Goal: Transaction & Acquisition: Subscribe to service/newsletter

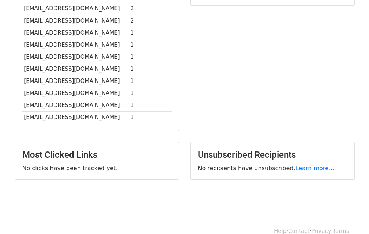
scroll to position [183, 0]
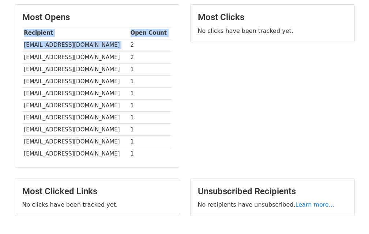
drag, startPoint x: 128, startPoint y: 42, endPoint x: 139, endPoint y: 167, distance: 124.9
click at [139, 167] on div "Most Opens Recipient Open Count cruzlo950501@gmail.com 2 albertovictoria3@gmail…" at bounding box center [97, 86] width 164 height 163
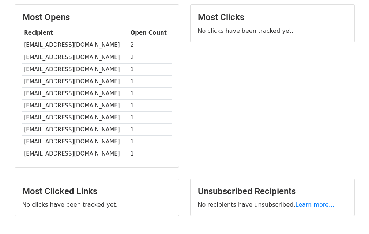
click at [24, 46] on td "[EMAIL_ADDRESS][DOMAIN_NAME]" at bounding box center [75, 45] width 106 height 12
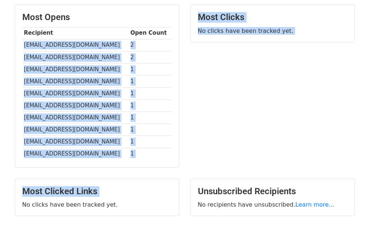
drag, startPoint x: 24, startPoint y: 46, endPoint x: 117, endPoint y: 182, distance: 164.6
click at [117, 182] on main "Campaigns ⟫ LOAN APPROVAL LETTER Spreadsheet: John50 Emails Reports Summary 50 …" at bounding box center [184, 37] width 351 height 373
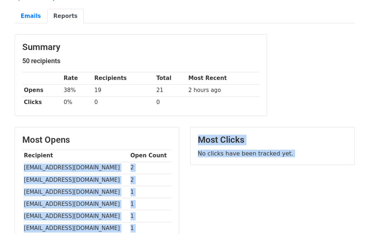
scroll to position [49, 0]
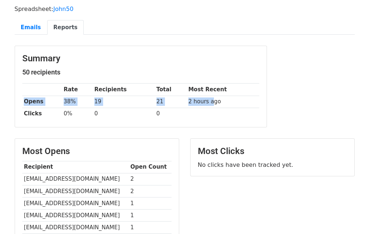
drag, startPoint x: 226, startPoint y: 90, endPoint x: 210, endPoint y: 101, distance: 20.2
click at [210, 101] on tbody "Rate Recipients Total Most Recent Opens 38% 19 21 2 hours ago Clicks 0% 0 0" at bounding box center [140, 102] width 237 height 36
click at [93, 110] on td "0" at bounding box center [124, 114] width 62 height 12
drag, startPoint x: 100, startPoint y: 100, endPoint x: 95, endPoint y: 103, distance: 6.0
click at [95, 103] on td "19" at bounding box center [124, 102] width 62 height 12
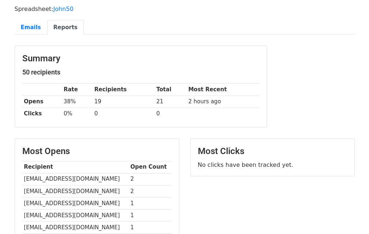
click at [157, 69] on h5 "50 recipients" at bounding box center [140, 72] width 237 height 8
click at [20, 58] on div "Summary 50 recipients Rate Recipients Total Most Recent Opens 38% 19 21 2 hours…" at bounding box center [141, 86] width 252 height 81
drag, startPoint x: 23, startPoint y: 57, endPoint x: 85, endPoint y: 59, distance: 62.2
click at [85, 59] on h3 "Summary" at bounding box center [140, 58] width 237 height 11
click at [23, 72] on h5 "50 recipients" at bounding box center [140, 72] width 237 height 8
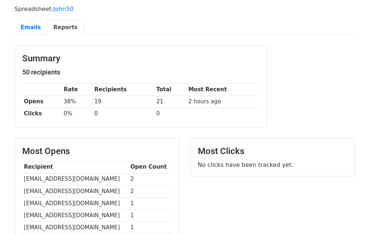
drag, startPoint x: 23, startPoint y: 72, endPoint x: 79, endPoint y: 71, distance: 56.7
click at [79, 71] on h5 "50 recipients" at bounding box center [140, 72] width 237 height 8
click at [60, 71] on h5 "50 recipients" at bounding box center [140, 72] width 237 height 8
click at [62, 89] on th at bounding box center [42, 90] width 40 height 12
drag, startPoint x: 64, startPoint y: 90, endPoint x: 95, endPoint y: 90, distance: 31.1
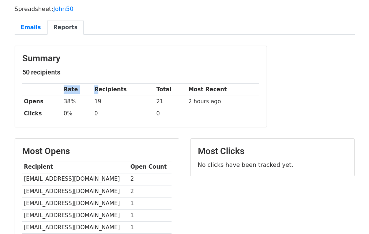
click at [97, 90] on tr "Rate Recipients Total Most Recent" at bounding box center [140, 90] width 237 height 12
click at [96, 90] on th "Recipients" at bounding box center [124, 90] width 62 height 12
drag, startPoint x: 95, startPoint y: 90, endPoint x: 124, endPoint y: 89, distance: 29.3
click at [124, 89] on th "Recipients" at bounding box center [124, 90] width 62 height 12
drag, startPoint x: 157, startPoint y: 90, endPoint x: 175, endPoint y: 89, distance: 18.0
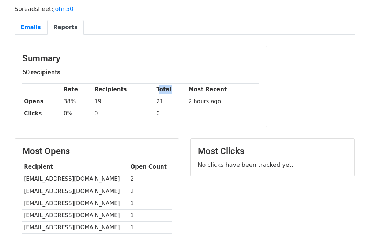
click at [175, 89] on th "Total" at bounding box center [171, 90] width 32 height 12
drag, startPoint x: 189, startPoint y: 88, endPoint x: 244, endPoint y: 86, distance: 55.3
click at [244, 86] on th "Most Recent" at bounding box center [223, 90] width 72 height 12
drag, startPoint x: 189, startPoint y: 102, endPoint x: 246, endPoint y: 101, distance: 56.7
click at [246, 101] on td "2 hours ago" at bounding box center [223, 102] width 72 height 12
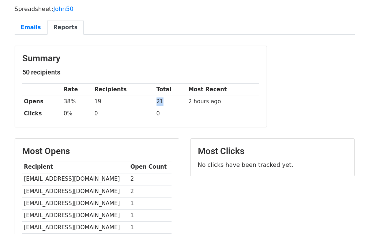
drag, startPoint x: 154, startPoint y: 101, endPoint x: 170, endPoint y: 101, distance: 16.1
click at [170, 101] on td "21" at bounding box center [171, 102] width 32 height 12
drag, startPoint x: 94, startPoint y: 102, endPoint x: 122, endPoint y: 102, distance: 28.5
click at [124, 102] on td "19" at bounding box center [124, 102] width 62 height 12
drag, startPoint x: 63, startPoint y: 102, endPoint x: 106, endPoint y: 102, distance: 43.2
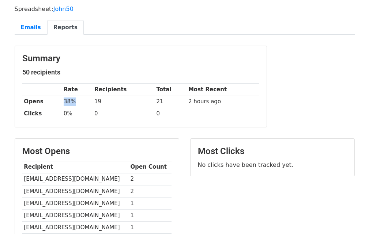
click at [106, 102] on tr "Opens 38% 19 21 2 hours ago" at bounding box center [140, 102] width 237 height 12
click at [61, 102] on th "Opens" at bounding box center [42, 102] width 40 height 12
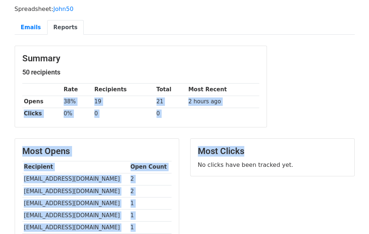
drag, startPoint x: 61, startPoint y: 102, endPoint x: 309, endPoint y: 135, distance: 250.9
click at [309, 135] on main "Campaigns ⟫ LOAN APPROVAL LETTER Spreadsheet: John50 Emails Reports Summary 50 …" at bounding box center [184, 171] width 351 height 373
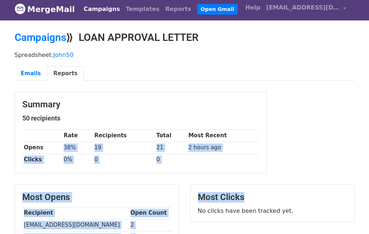
scroll to position [0, 0]
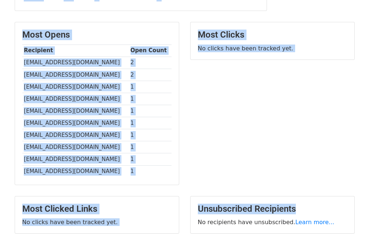
drag, startPoint x: 19, startPoint y: 106, endPoint x: 298, endPoint y: 200, distance: 294.2
click at [298, 200] on main "Campaigns ⟫ LOAN APPROVAL LETTER Spreadsheet: John50 Emails Reports Summary 50 …" at bounding box center [184, 55] width 351 height 373
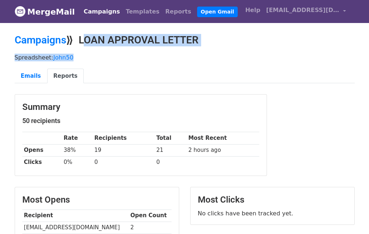
drag, startPoint x: 80, startPoint y: 40, endPoint x: 374, endPoint y: 60, distance: 294.7
click at [369, 60] on html "MergeMail Campaigns Templates Reports Open Gmail Daily emails left: 0 Help lend…" at bounding box center [184, 232] width 369 height 465
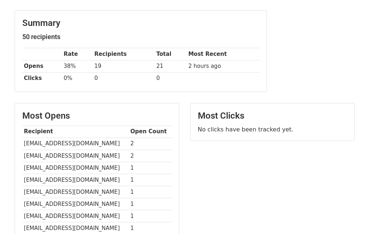
scroll to position [73, 0]
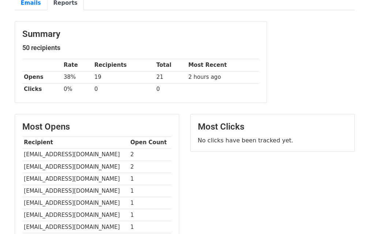
click at [167, 47] on h5 "50 recipients" at bounding box center [140, 48] width 237 height 8
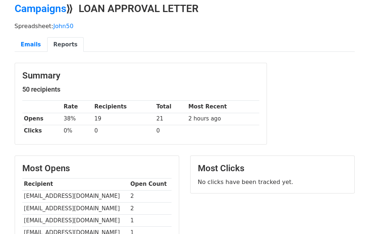
scroll to position [0, 0]
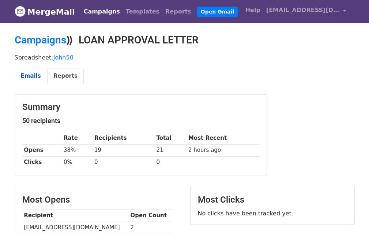
click at [27, 81] on link "Emails" at bounding box center [31, 76] width 33 height 15
click at [33, 75] on link "Emails" at bounding box center [31, 76] width 33 height 15
click at [74, 78] on link "Reports" at bounding box center [65, 76] width 37 height 15
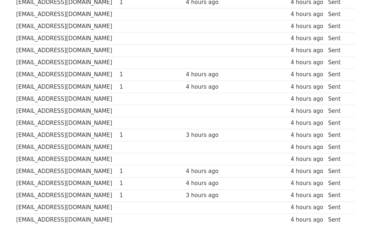
scroll to position [374, 0]
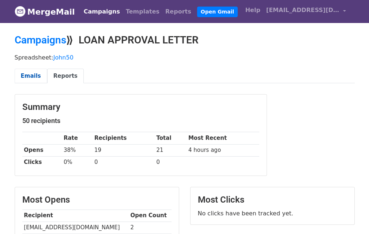
click at [27, 69] on link "Emails" at bounding box center [31, 76] width 33 height 15
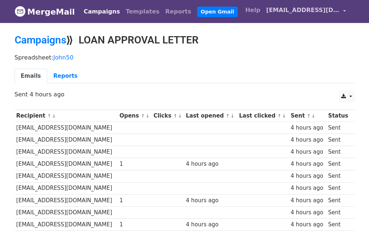
click at [346, 11] on link "[EMAIL_ADDRESS][DOMAIN_NAME]" at bounding box center [306, 11] width 86 height 17
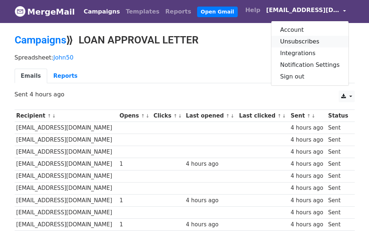
click at [305, 40] on link "Unsubscribes" at bounding box center [309, 42] width 77 height 12
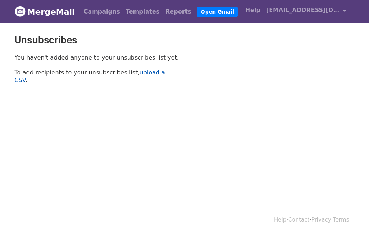
click at [142, 72] on link "upload a CSV" at bounding box center [90, 76] width 150 height 15
click at [346, 11] on link "[EMAIL_ADDRESS][DOMAIN_NAME]" at bounding box center [306, 11] width 86 height 17
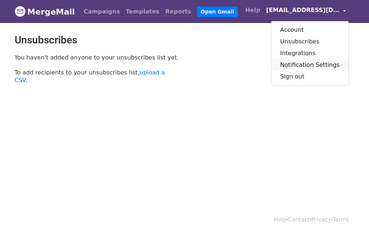
click at [315, 63] on link "Notification Settings" at bounding box center [309, 65] width 77 height 12
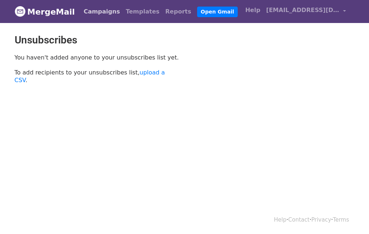
click at [102, 12] on link "Campaigns" at bounding box center [102, 11] width 42 height 15
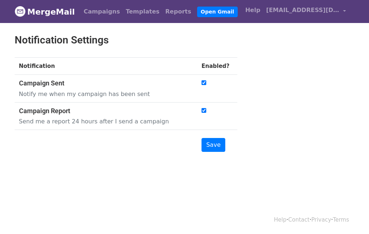
click at [267, 36] on div "Notification Settings Notification Enabled? Campaign Sent Notify me when my cam…" at bounding box center [184, 99] width 351 height 130
click at [8, 8] on header "MergeMail Campaigns Templates Reports Open Gmail Daily emails left: 0 Help lend…" at bounding box center [184, 11] width 369 height 23
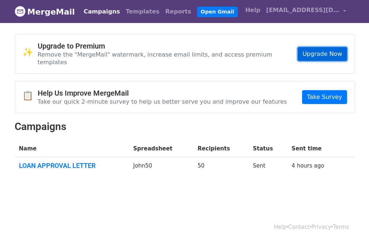
click at [320, 50] on link "Upgrade Now" at bounding box center [322, 54] width 49 height 14
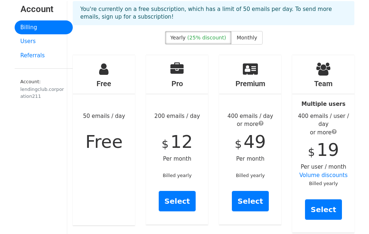
scroll to position [37, 0]
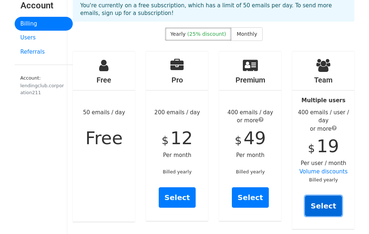
click at [332, 196] on link "Select" at bounding box center [323, 206] width 37 height 20
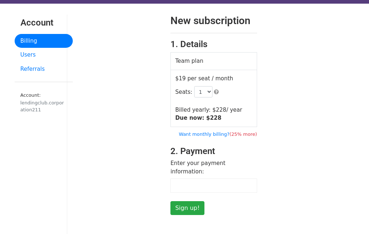
scroll to position [37, 0]
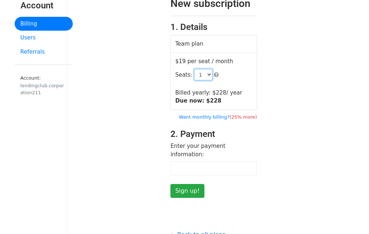
click at [200, 75] on select "1 2 3 4 5 6 7 8 9 10 11 12 13 14 15 16 17 18 19 20 21 22 23 24 25 26 27 28 29 3…" at bounding box center [203, 74] width 18 height 11
click at [194, 69] on select "1 2 3 4 5 6 7 8 9 10 11 12 13 14 15 16 17 18 19 20 21 22 23 24 25 26 27 28 29 3…" at bounding box center [203, 74] width 18 height 11
click at [200, 75] on select "1 2 3 4 5 6 7 8 9 10 11 12 13 14 15 16 17 18 19 20 21 22 23 24 25 26 27 28 29 3…" at bounding box center [203, 74] width 18 height 11
click at [194, 69] on select "1 2 3 4 5 6 7 8 9 10 11 12 13 14 15 16 17 18 19 20 21 22 23 24 25 26 27 28 29 3…" at bounding box center [203, 74] width 18 height 11
click at [236, 98] on td "$19 per seat / month Seats: 1 2 3 4 5 6 7 8 9 10 11 12 13 14 15 16 17 18 19 20 …" at bounding box center [214, 81] width 86 height 57
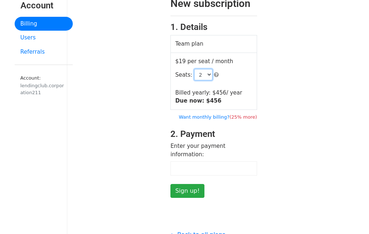
click at [203, 76] on select "1 2 3 4 5 6 7 8 9 10 11 12 13 14 15 16 17 18 19 20 21 22 23 24 25 26 27 28 29 3…" at bounding box center [203, 74] width 18 height 11
select select "1"
click at [194, 69] on select "1 2 3 4 5 6 7 8 9 10 11 12 13 14 15 16 17 18 19 20 21 22 23 24 25 26 27 28 29 3…" at bounding box center [203, 74] width 18 height 11
click at [229, 193] on div "New subscription 1. Details Team plan $19 per seat / month Seats: 1 2 3 4 5 6 7…" at bounding box center [213, 148] width 293 height 302
click at [198, 184] on input "Sign up!" at bounding box center [187, 191] width 34 height 14
